Goal: Transaction & Acquisition: Purchase product/service

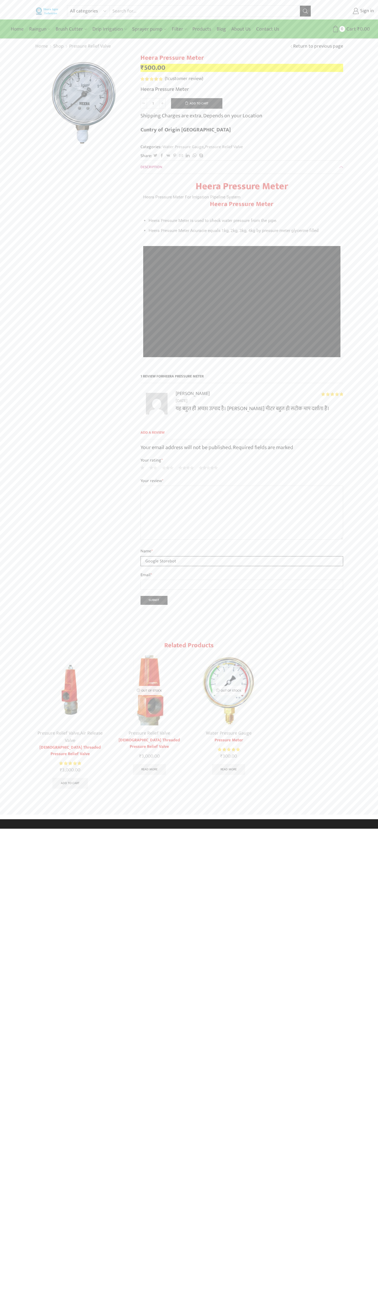
type input "Google Storebot"
click at [197, 103] on button "Add to cart" at bounding box center [196, 103] width 51 height 11
click at [343, 29] on span "Cart" at bounding box center [345, 28] width 11 height 7
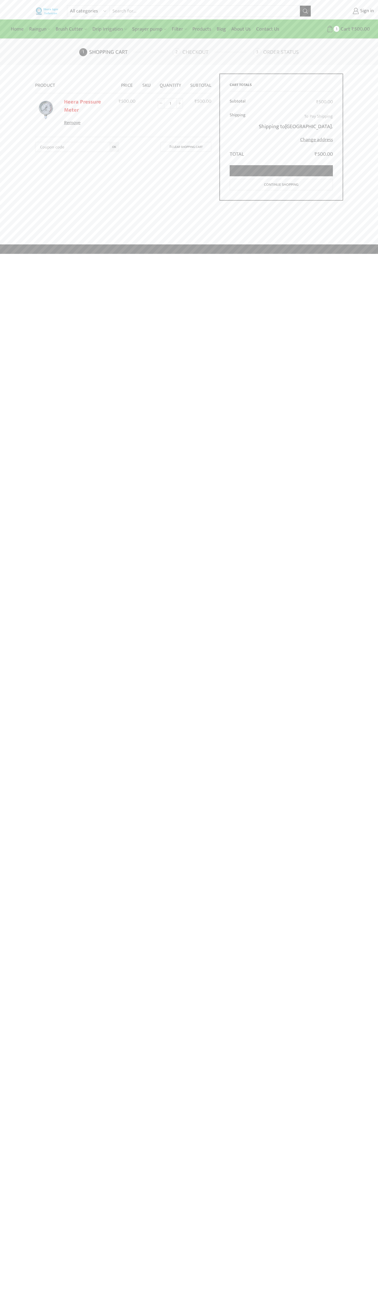
click at [282, 171] on link "Proceed to checkout" at bounding box center [281, 170] width 103 height 11
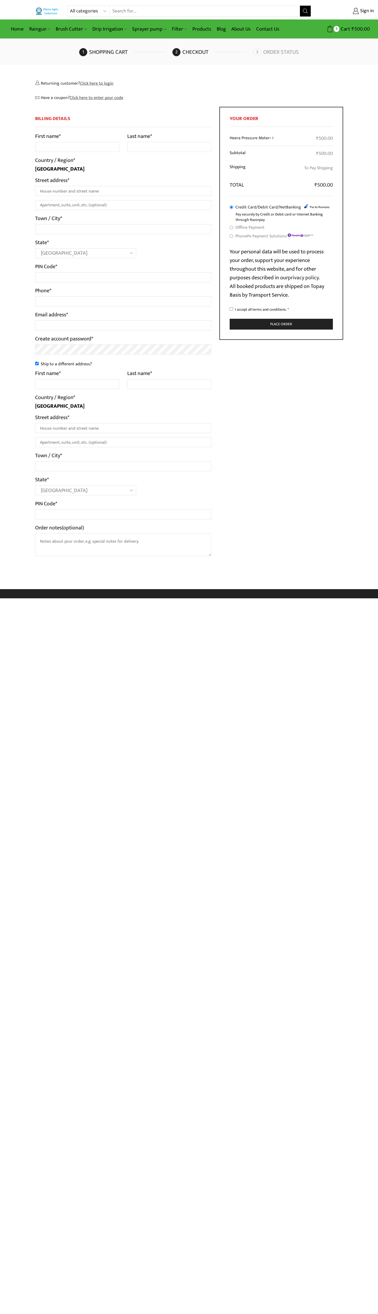
select select "MH"
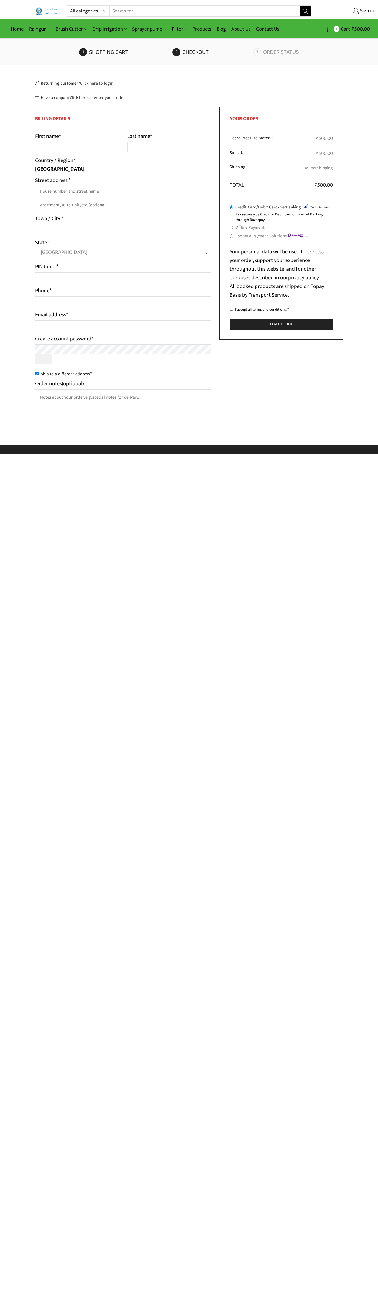
select select "MH"
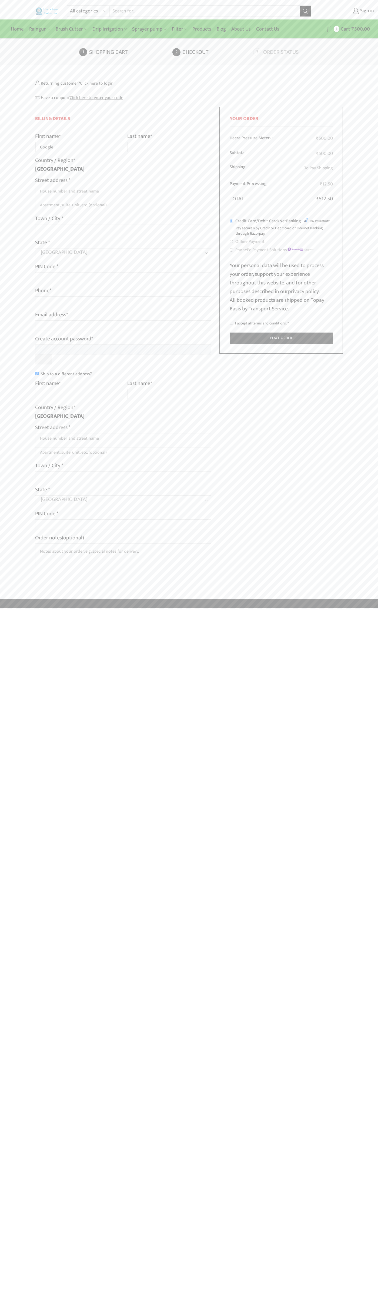
type input "Google"
type input "Storebot"
type input "1600 Amphitheatre Parkway"
type input "First floor"
type input "mountain view"
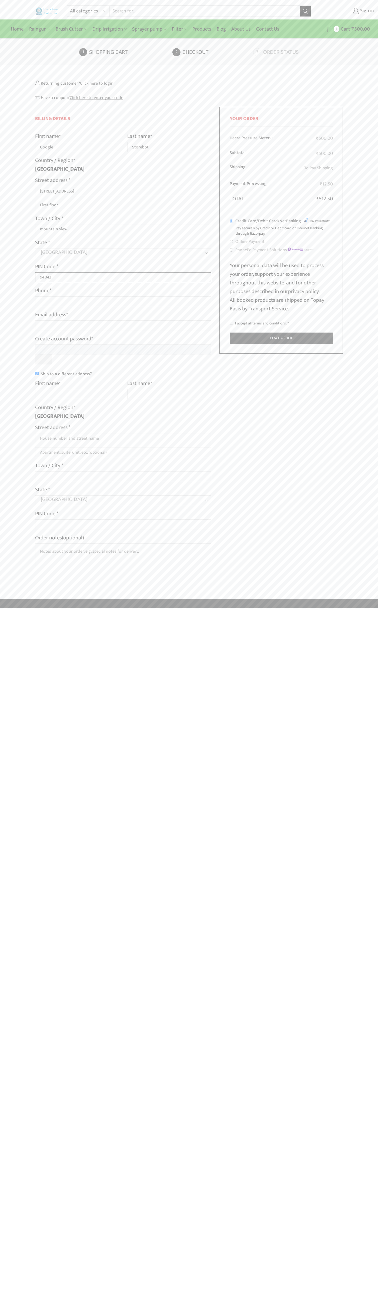
type input "94043"
type input "08067218000"
type input "johnsmith005@storebotmail.joonix.net"
click at [37, 374] on input "Ship to a different address?" at bounding box center [37, 374] width 4 height 4
checkbox input "false"
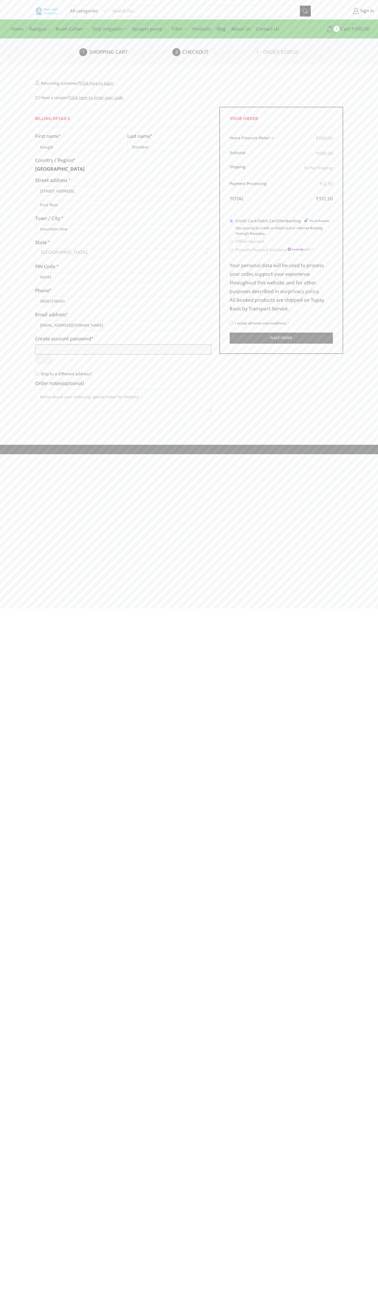
click at [232, 323] on input "I accept all terms and conditions. *" at bounding box center [232, 323] width 4 height 4
checkbox input "true"
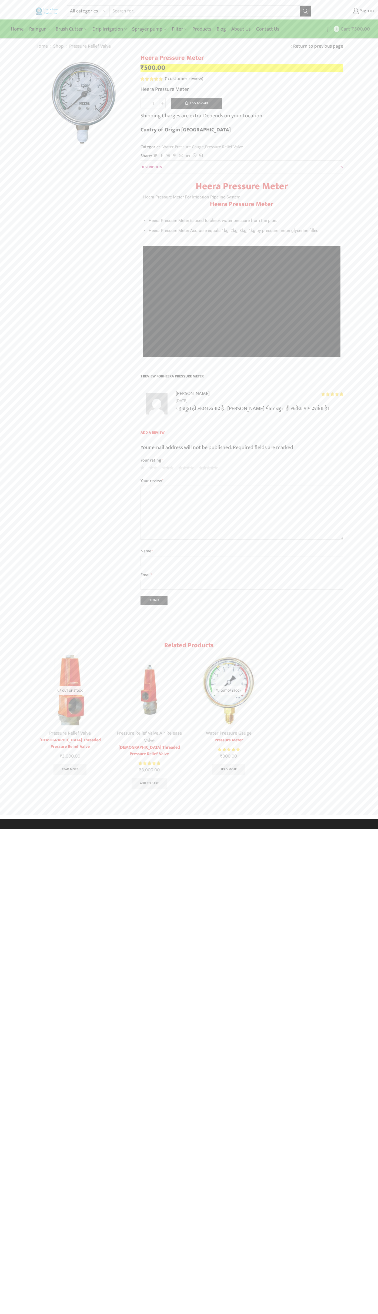
click at [343, 29] on span "Cart" at bounding box center [345, 28] width 11 height 7
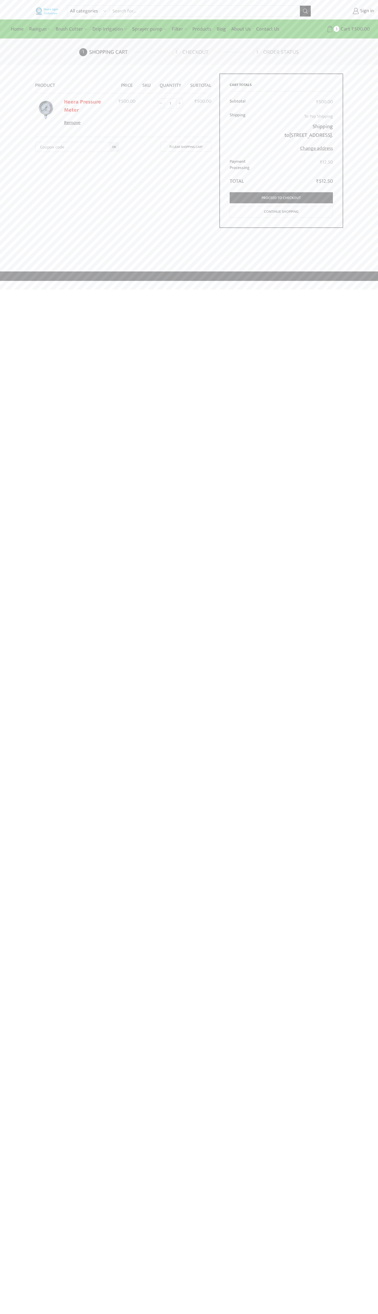
click at [88, 123] on link "Remove" at bounding box center [88, 123] width 48 height 7
